Goal: Task Accomplishment & Management: Use online tool/utility

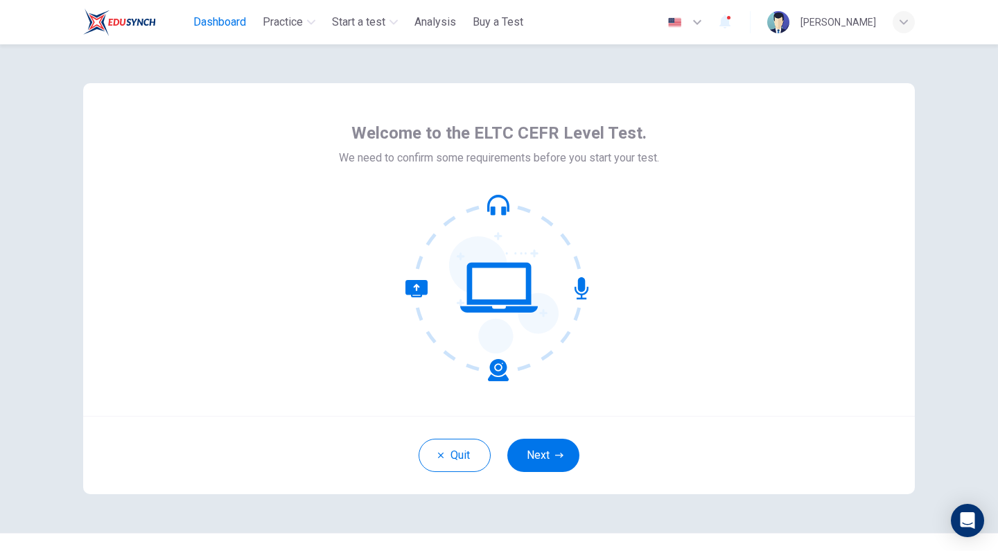
click at [214, 15] on span "Dashboard" at bounding box center [219, 22] width 53 height 17
click at [234, 20] on span "Dashboard" at bounding box center [219, 22] width 53 height 17
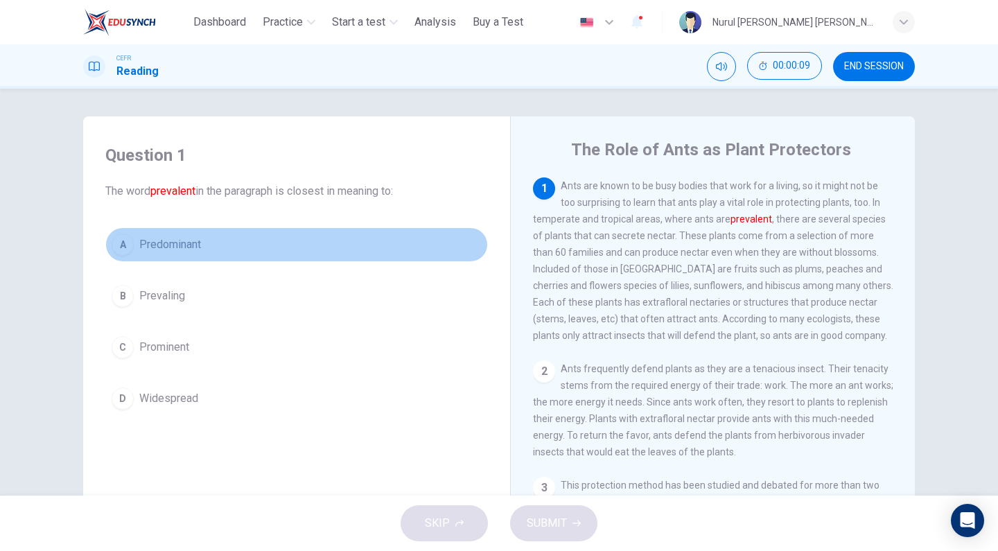
click at [129, 238] on div "A" at bounding box center [123, 245] width 22 height 22
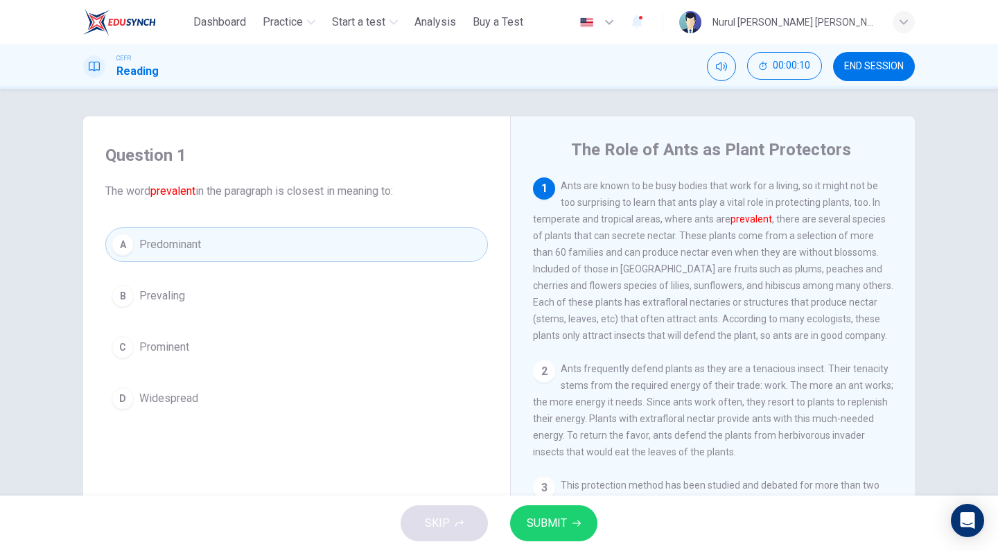
click at [551, 511] on button "SUBMIT" at bounding box center [553, 523] width 87 height 36
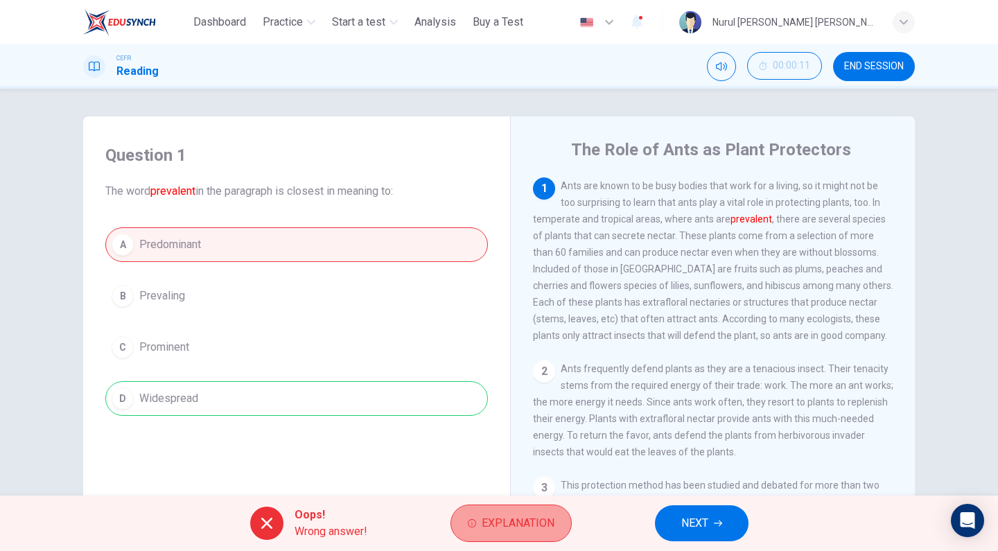
click at [489, 520] on span "Explanation" at bounding box center [518, 523] width 73 height 19
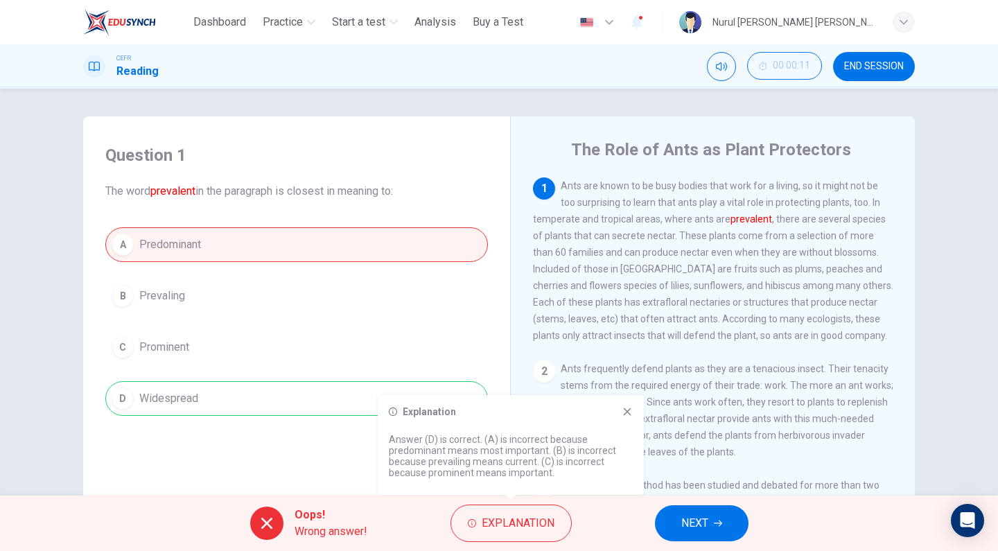
click at [705, 523] on span "NEXT" at bounding box center [695, 523] width 27 height 19
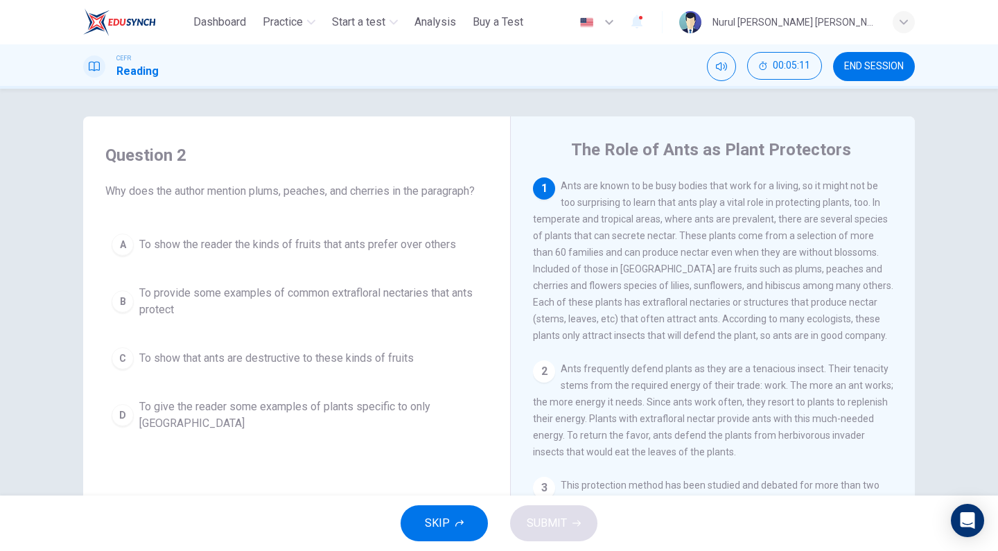
click at [130, 295] on div "B" at bounding box center [123, 301] width 22 height 22
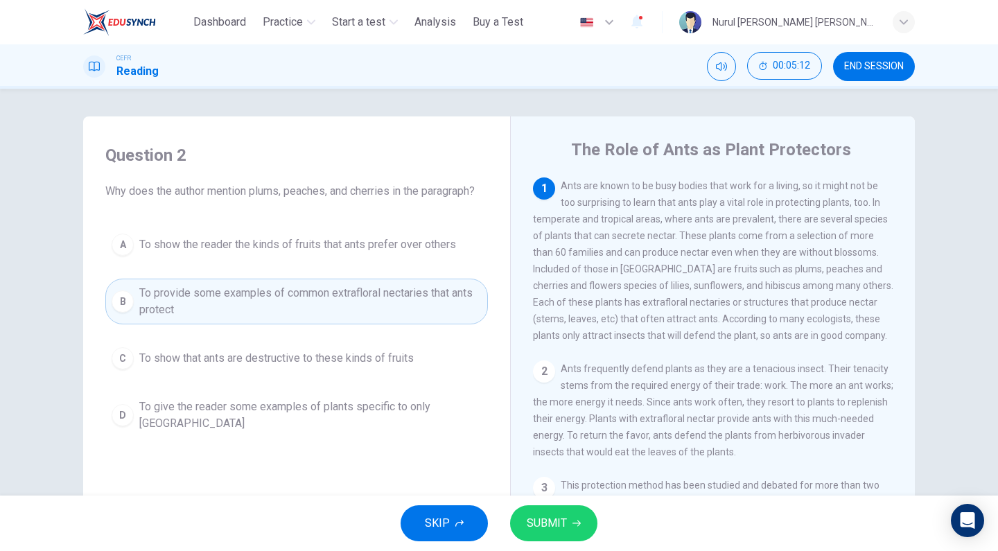
click at [548, 534] on button "SUBMIT" at bounding box center [553, 523] width 87 height 36
